Goal: Task Accomplishment & Management: Use online tool/utility

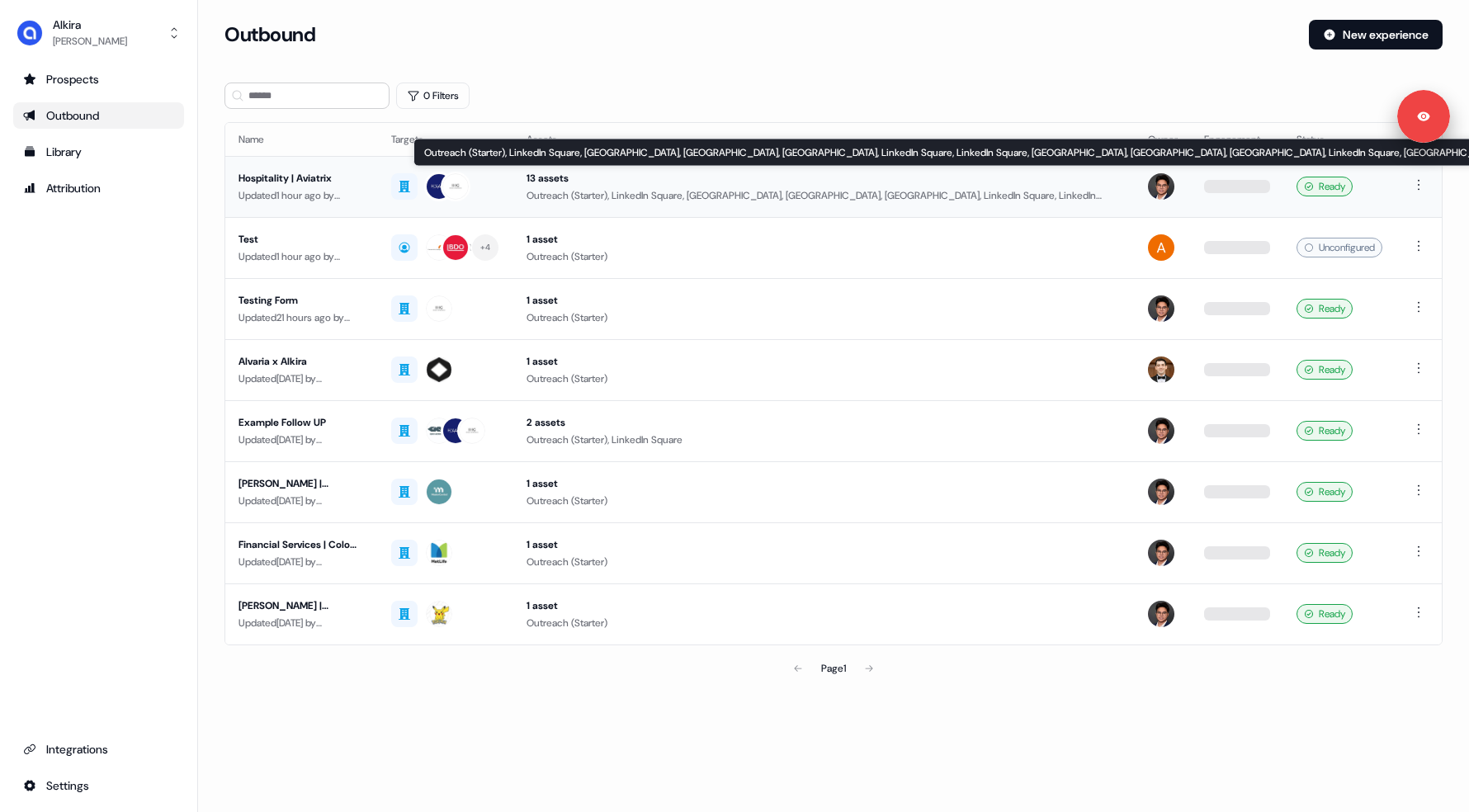
click at [565, 183] on div "13 assets" at bounding box center [824, 178] width 595 height 16
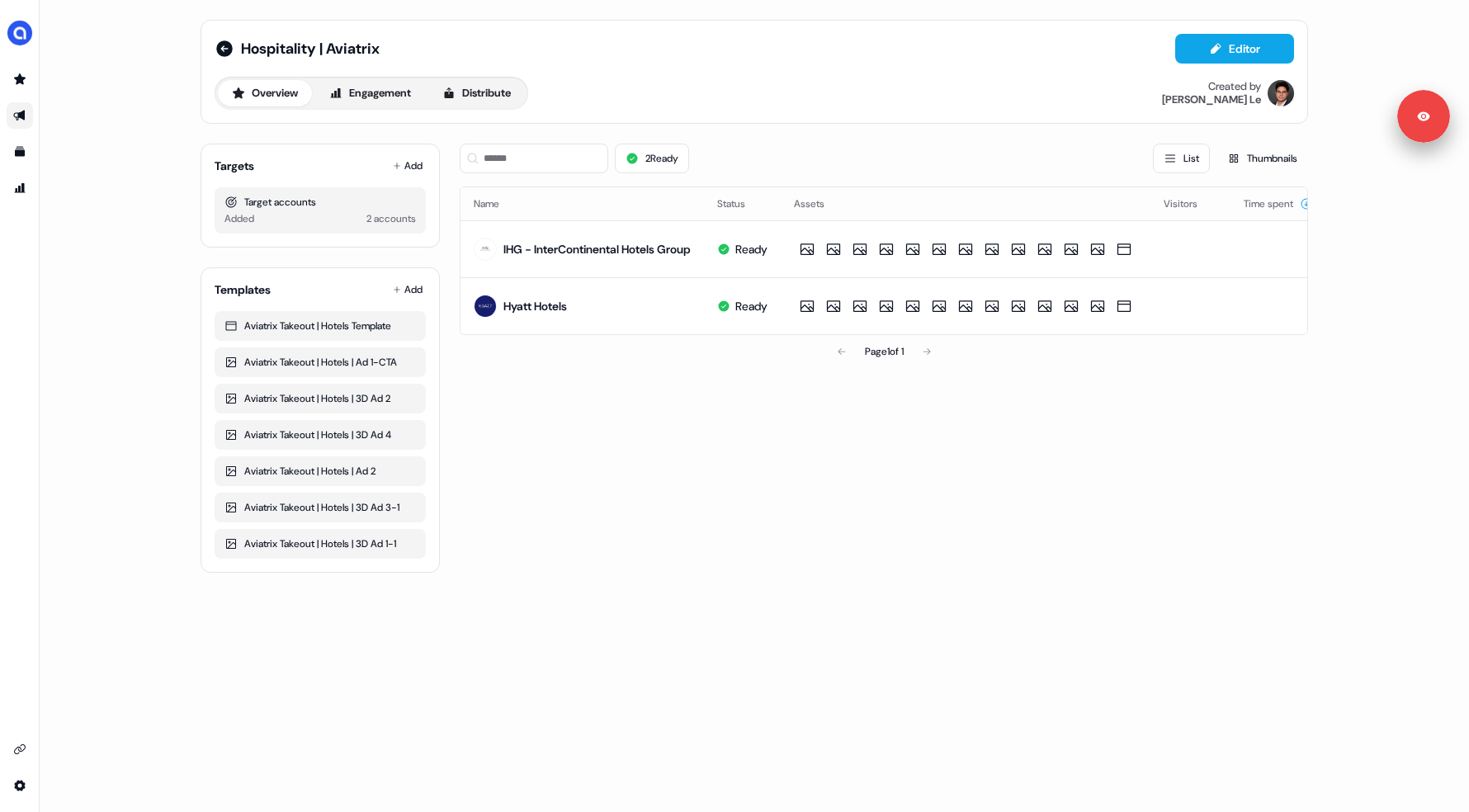
click at [907, 153] on div "2 Ready List Thumbnails" at bounding box center [884, 158] width 849 height 30
click at [491, 108] on div "Overview Engagement Distribute" at bounding box center [372, 93] width 314 height 33
click at [498, 100] on button "Distribute" at bounding box center [476, 93] width 96 height 26
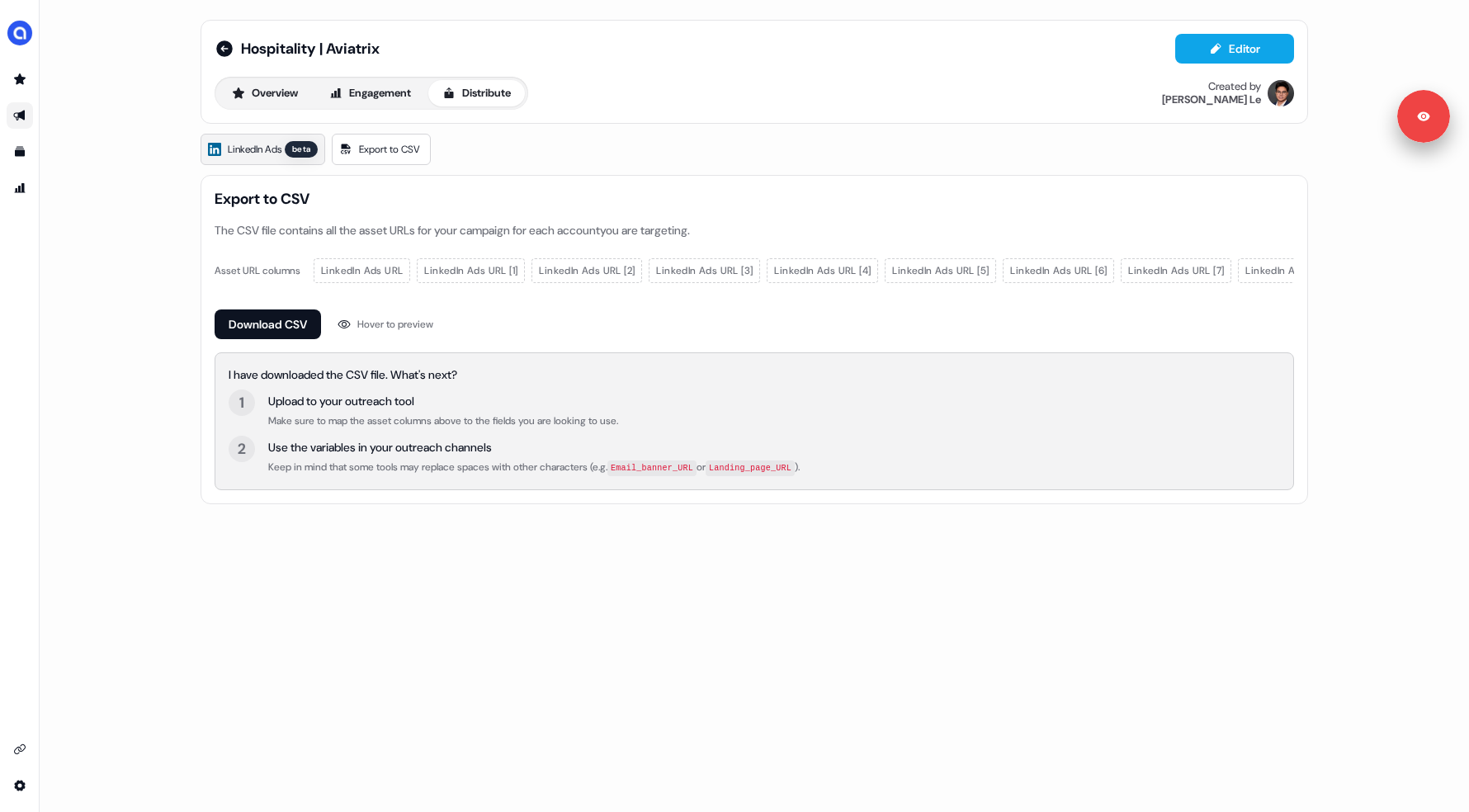
click at [254, 145] on span "LinkedIn Ads" at bounding box center [254, 149] width 54 height 16
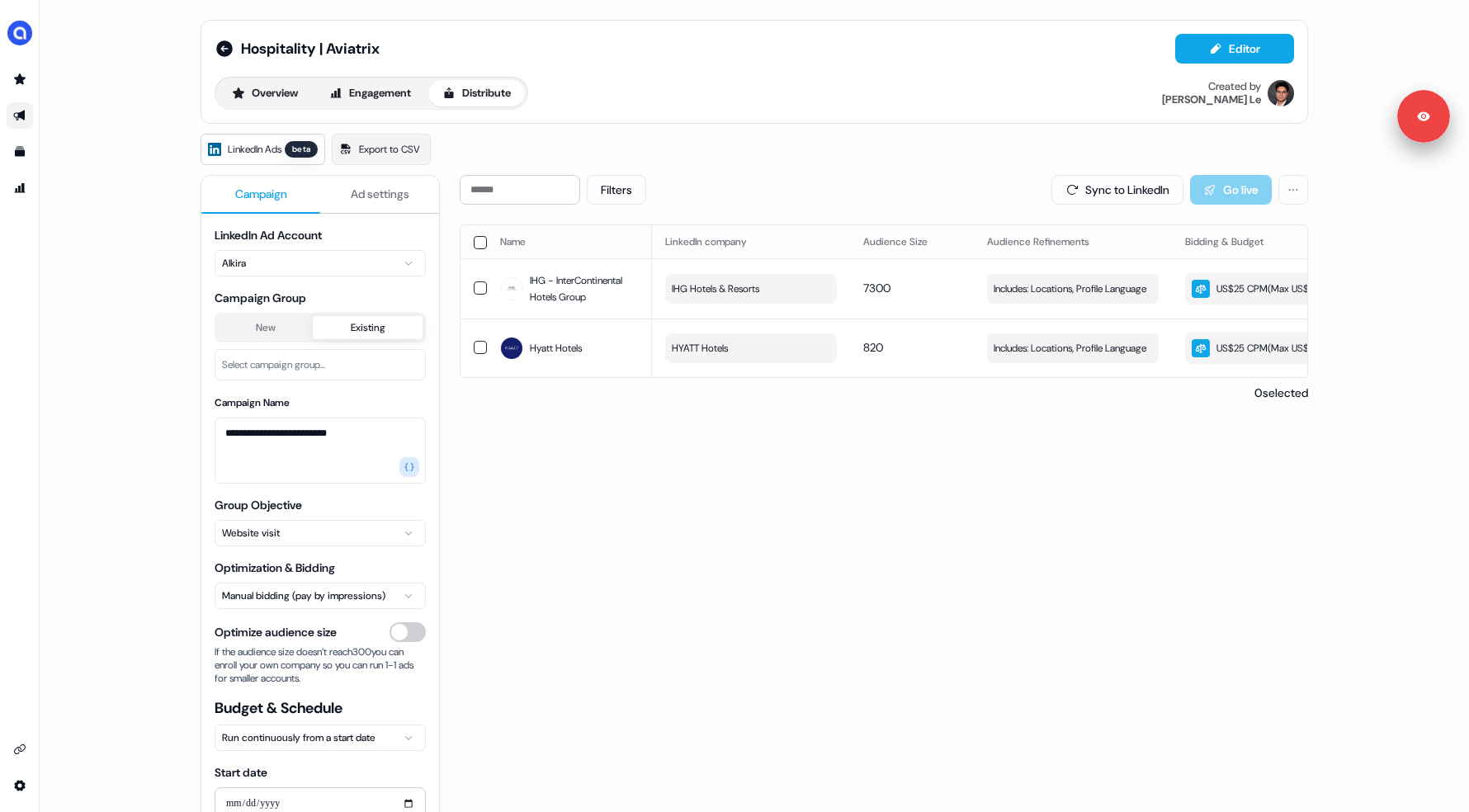
click at [352, 332] on button "Existing" at bounding box center [367, 327] width 110 height 23
click at [757, 585] on div "Filters Sync to LinkedIn Go live Name LinkedIn company Audience Size Audience R…" at bounding box center [884, 566] width 849 height 782
